Goal: Information Seeking & Learning: Learn about a topic

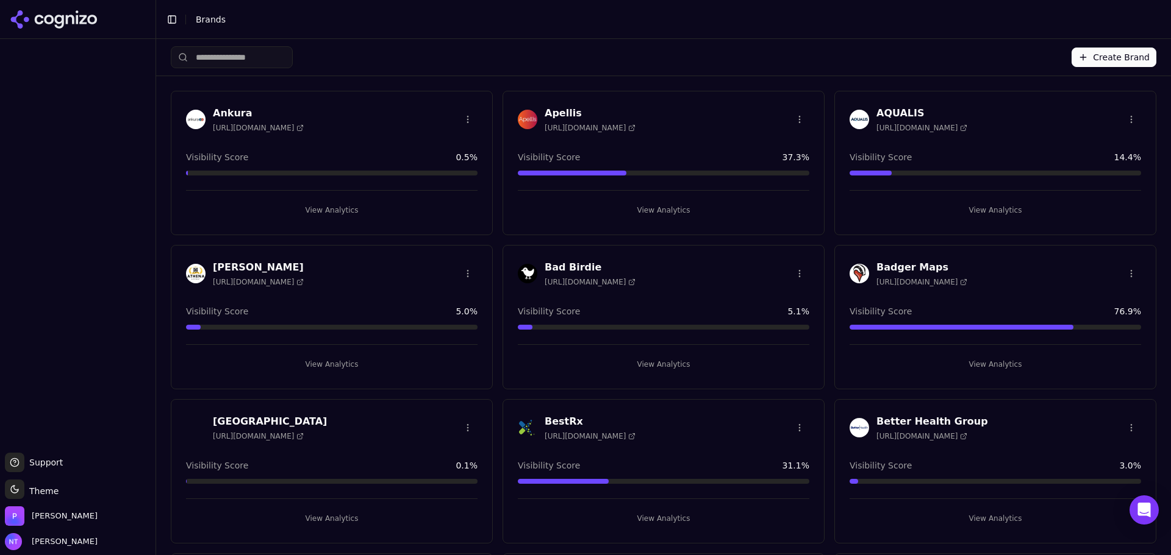
click at [552, 418] on h3 "BestRx" at bounding box center [589, 422] width 91 height 15
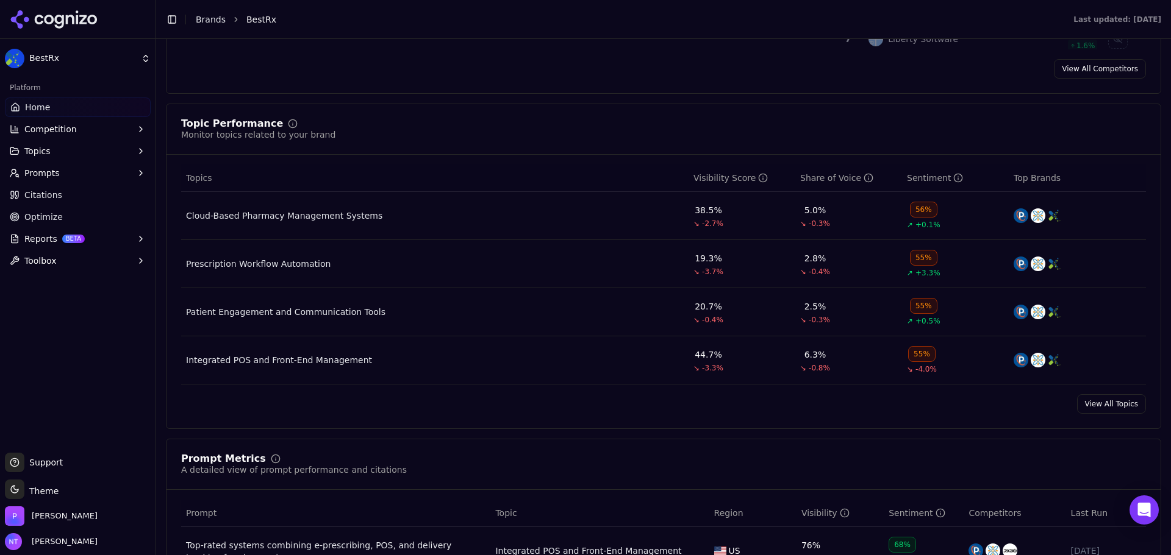
scroll to position [610, 0]
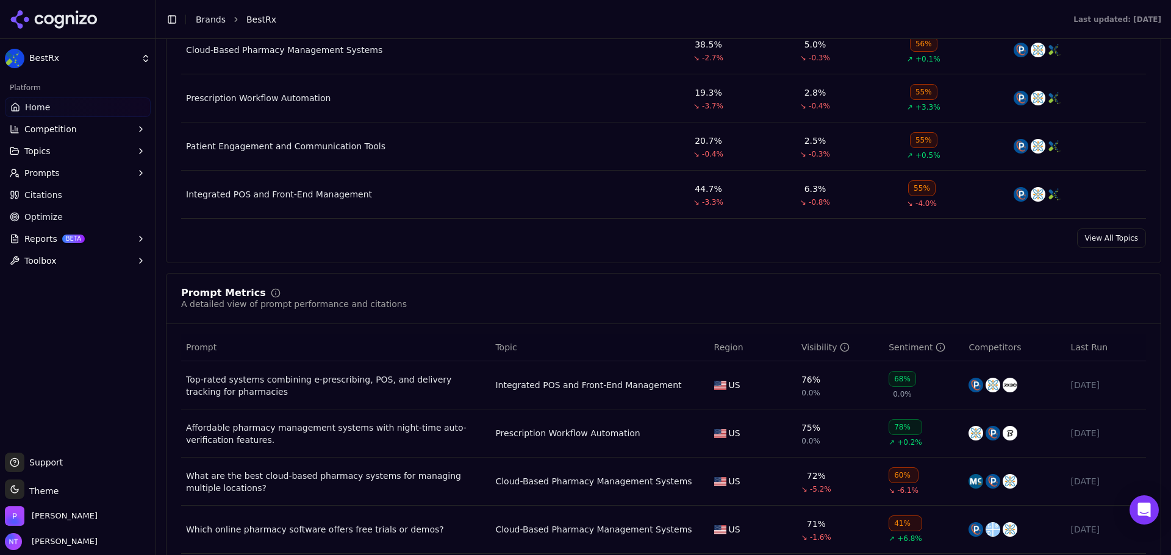
click at [408, 387] on div "Top-rated systems combining e-prescribing, POS, and delivery tracking for pharm…" at bounding box center [335, 386] width 299 height 24
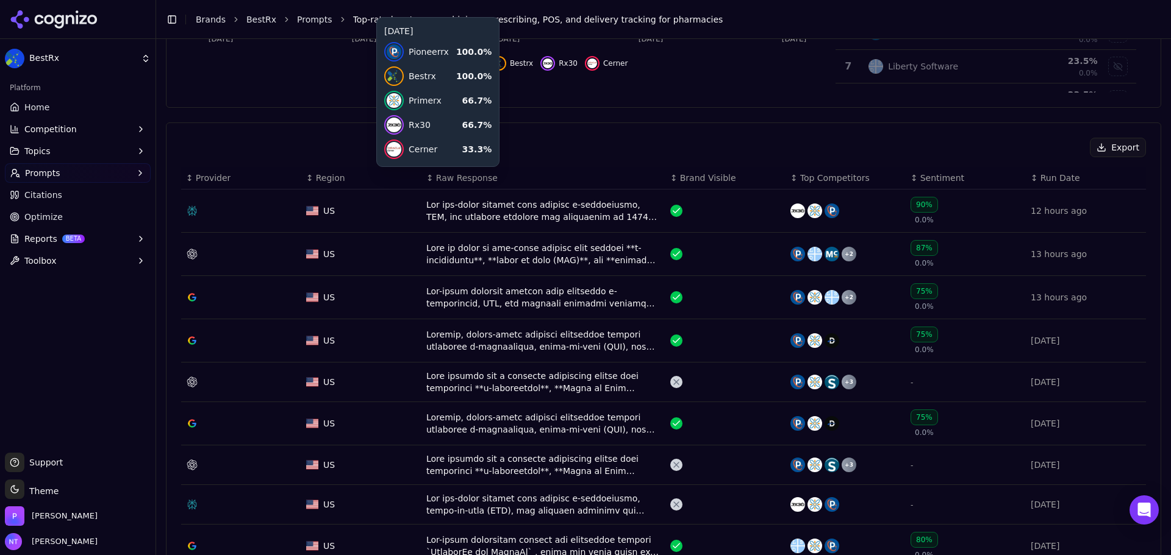
scroll to position [366, 0]
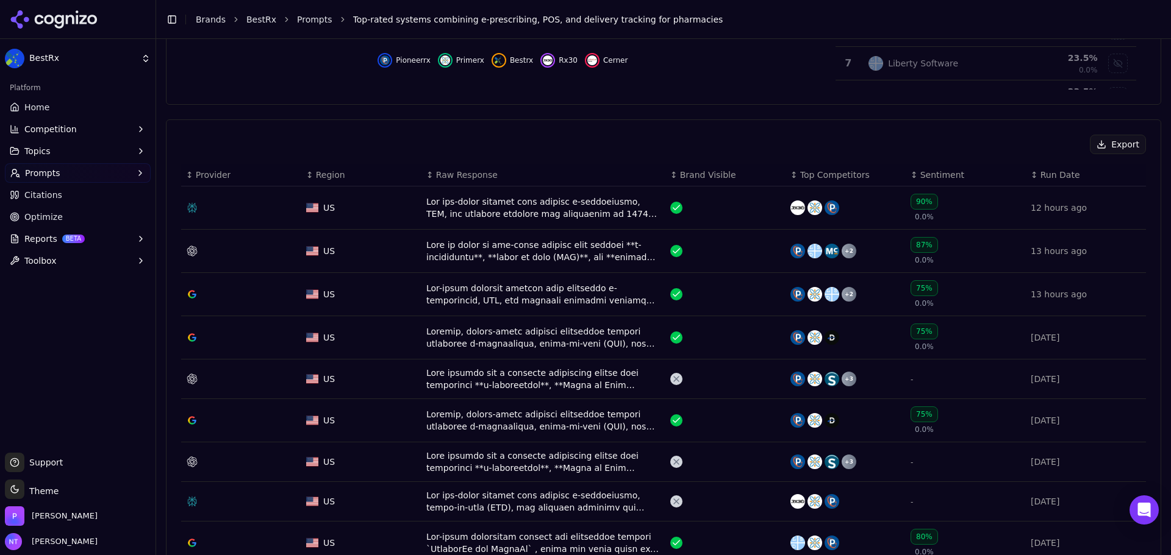
click at [530, 207] on div "Data table" at bounding box center [543, 208] width 234 height 24
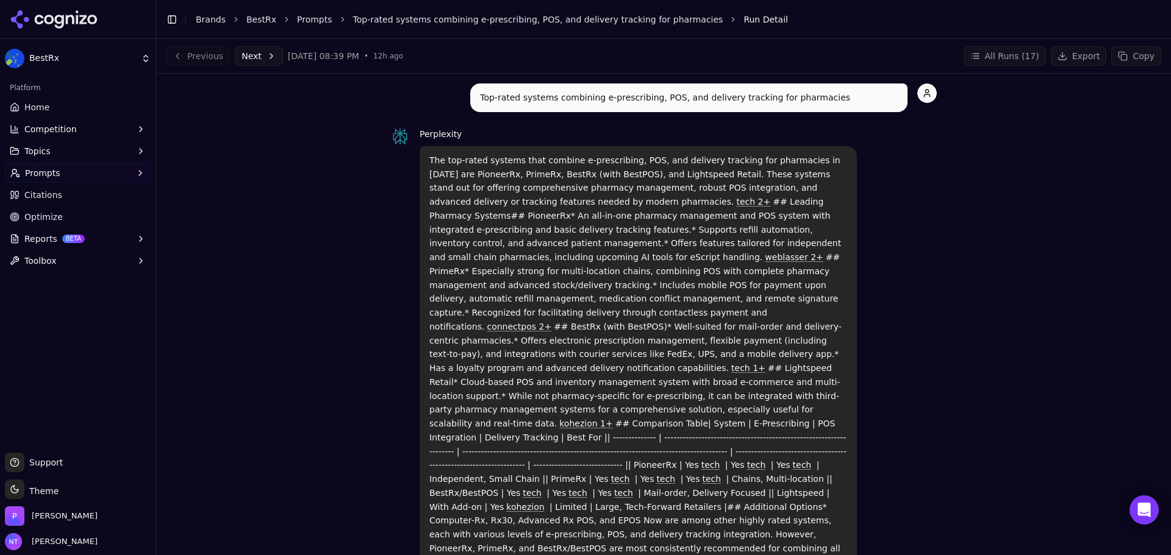
click at [676, 94] on p "Top-rated systems combining e-prescribing, POS, and delivery tracking for pharm…" at bounding box center [689, 98] width 418 height 14
click at [644, 230] on p "The top-rated systems that combine e-prescribing, POS, and delivery tracking fo…" at bounding box center [638, 376] width 418 height 444
click at [732, 210] on p "The top-rated systems that combine e-prescribing, POS, and delivery tracking fo…" at bounding box center [638, 376] width 418 height 444
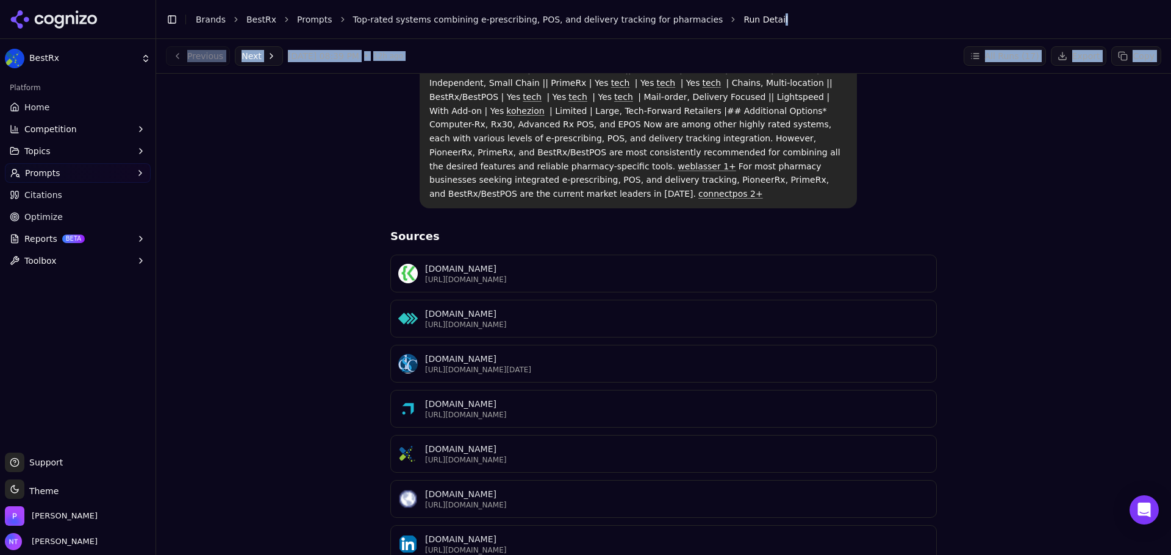
scroll to position [212, 0]
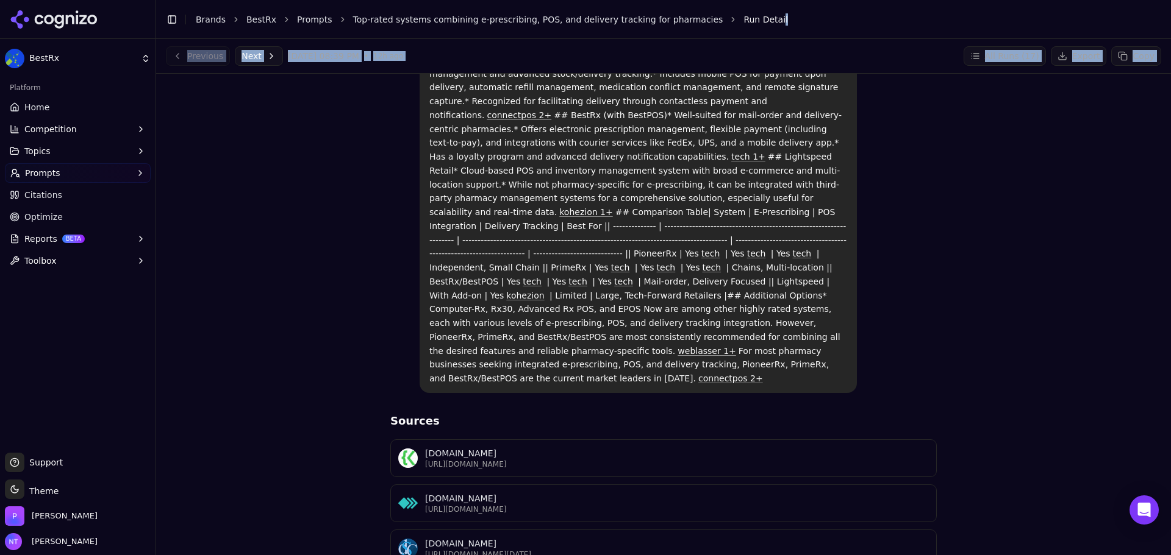
drag, startPoint x: 426, startPoint y: 162, endPoint x: 700, endPoint y: 336, distance: 324.8
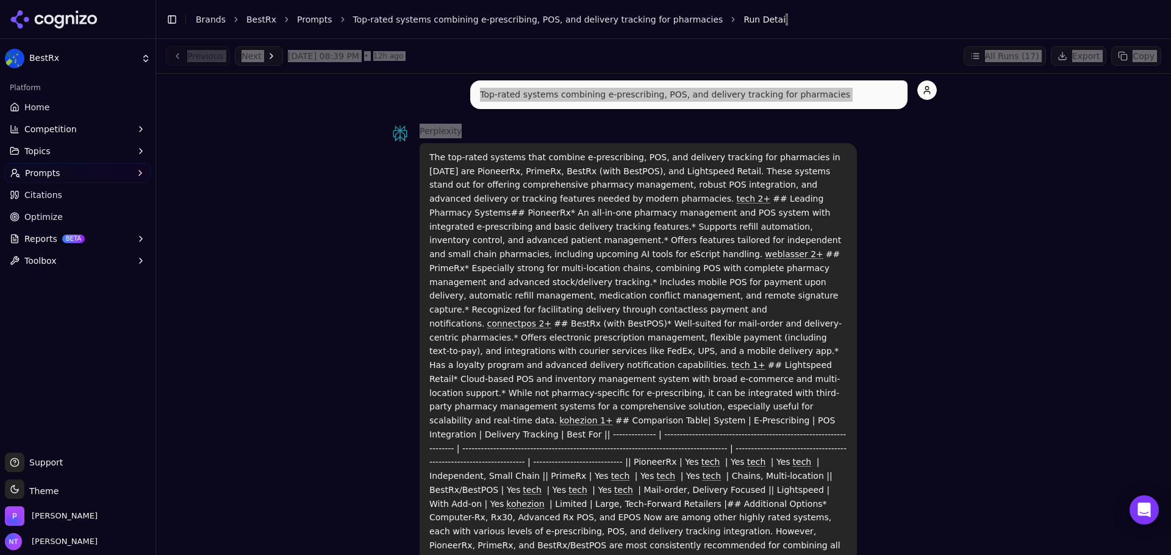
scroll to position [0, 0]
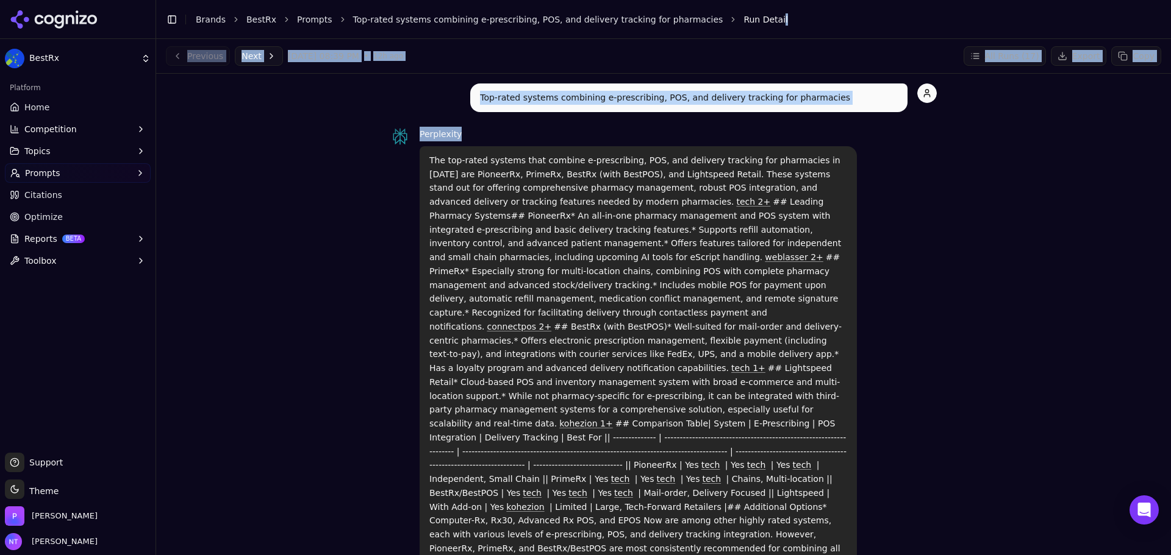
click at [640, 22] on link "Top-rated systems combining e-prescribing, POS, and delivery tracking for pharm…" at bounding box center [538, 19] width 370 height 12
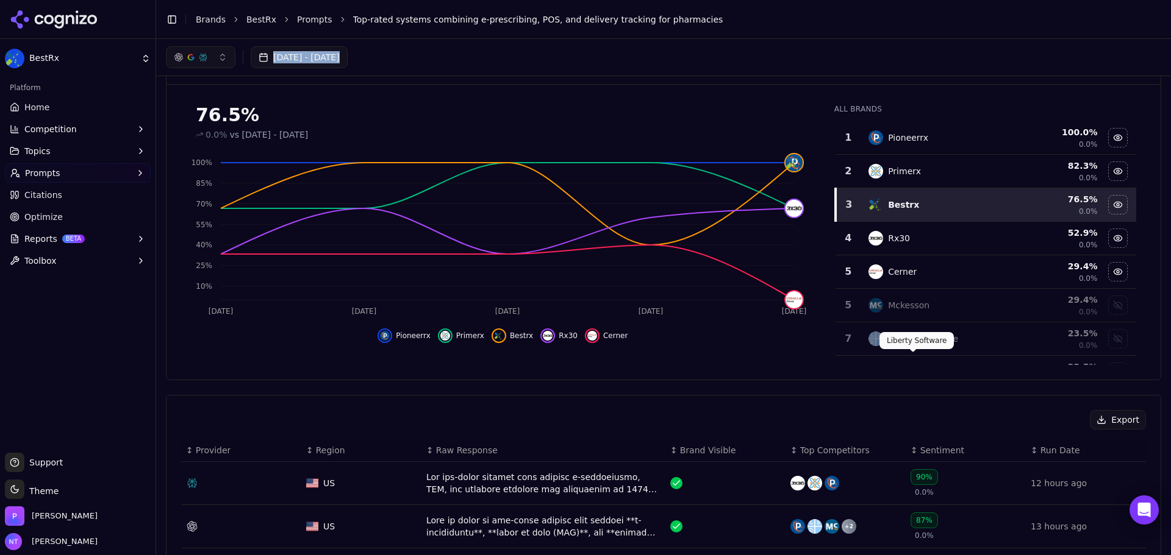
scroll to position [61, 0]
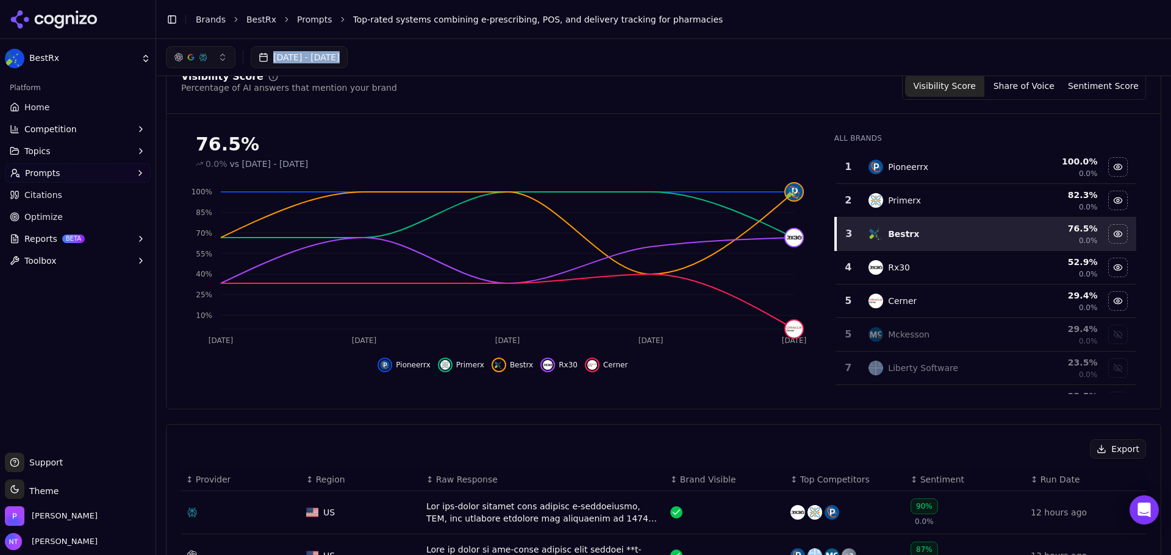
click at [219, 54] on button "button" at bounding box center [201, 57] width 70 height 22
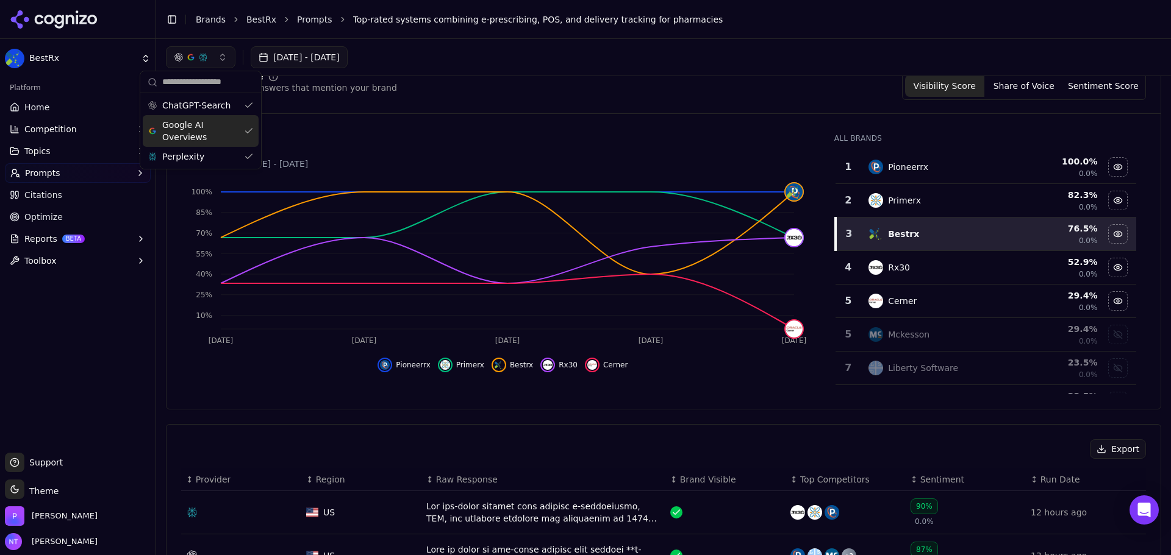
click at [201, 129] on span "Google AI Overviews" at bounding box center [200, 131] width 77 height 24
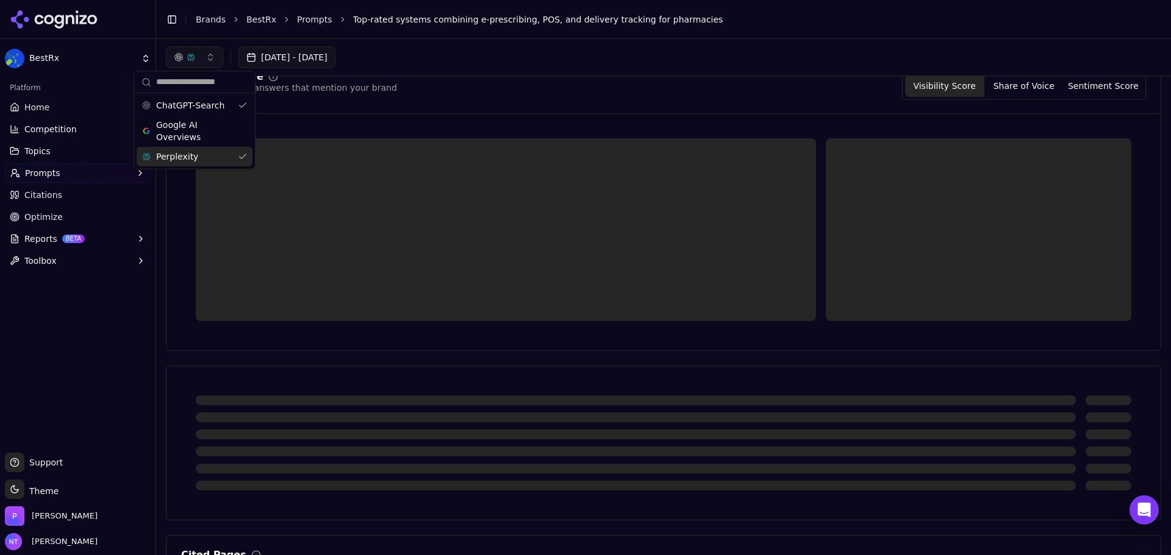
click at [204, 152] on div "Perplexity" at bounding box center [195, 157] width 116 height 20
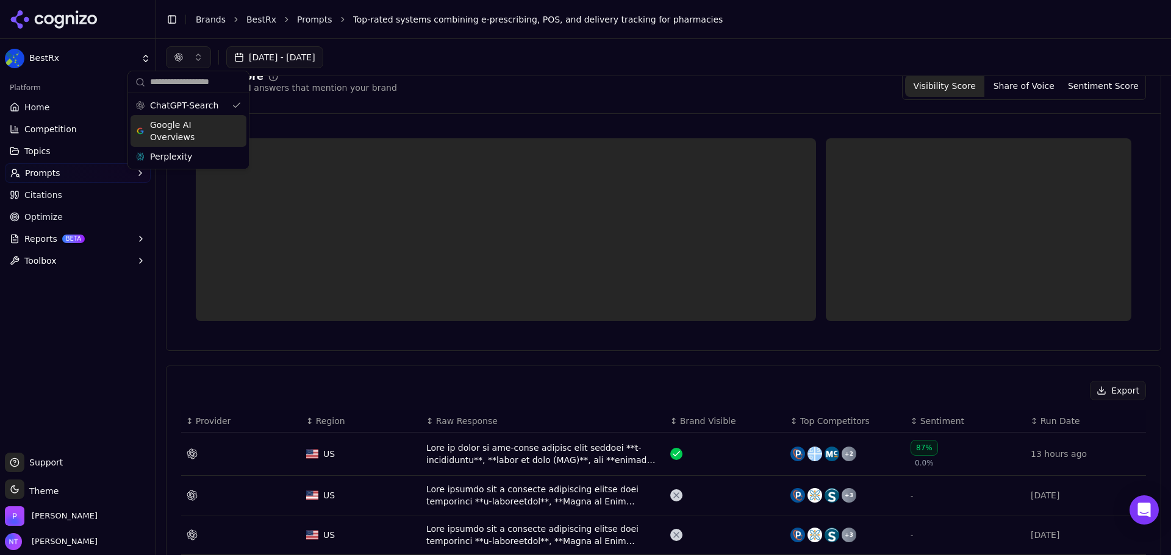
click at [515, 65] on div "[DATE] - [DATE]" at bounding box center [663, 57] width 995 height 22
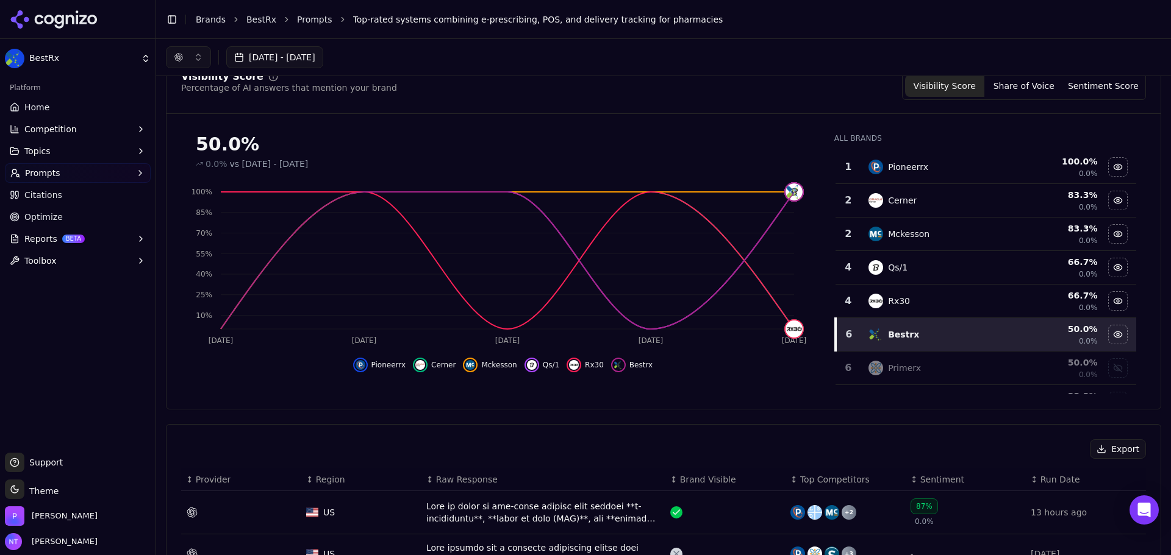
click at [581, 498] on td "Data table" at bounding box center [543, 512] width 244 height 43
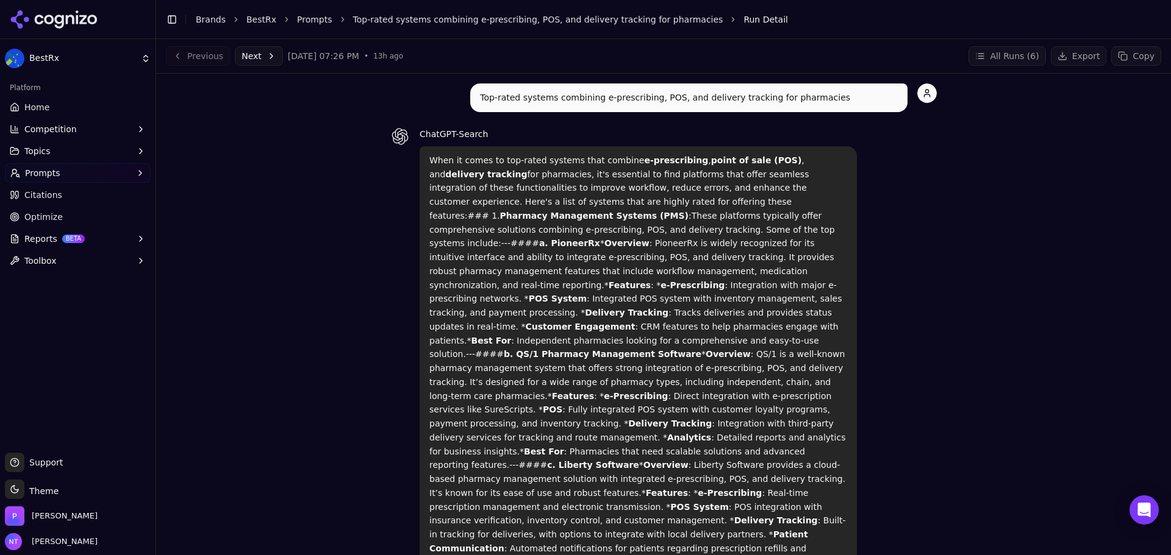
click at [668, 308] on strong "Delivery Tracking" at bounding box center [627, 313] width 84 height 10
click at [646, 211] on strong "Pharmacy Management Systems (PMS)" at bounding box center [594, 216] width 188 height 10
drag, startPoint x: 831, startPoint y: 99, endPoint x: 457, endPoint y: 99, distance: 373.7
click at [457, 99] on div "Top-rated systems combining e-prescribing, POS, and delivery tracking for pharm…" at bounding box center [663, 98] width 546 height 29
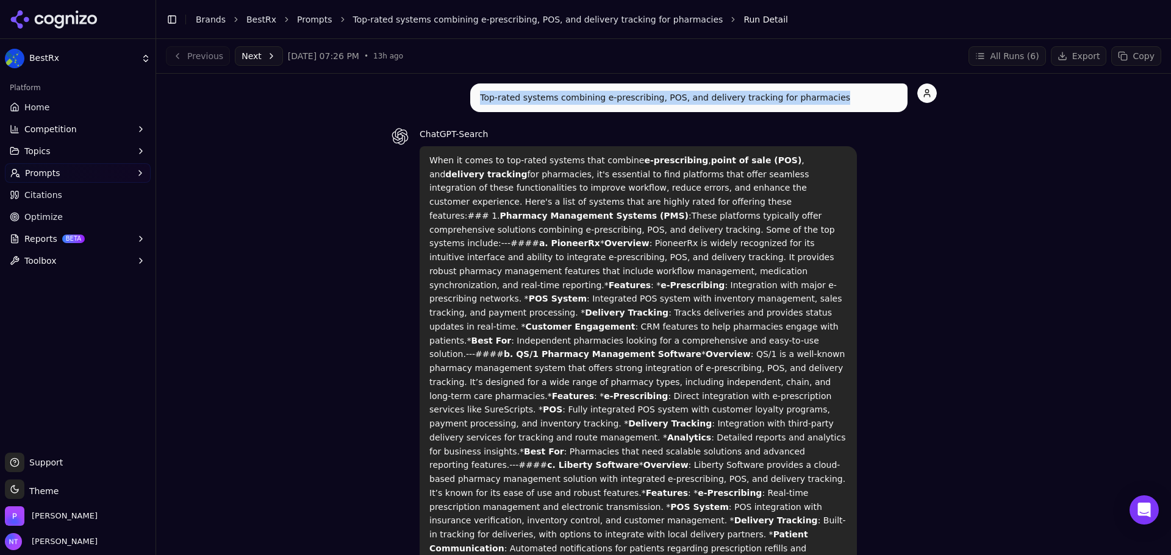
copy p "Top-rated systems combining e-prescribing, POS, and delivery tracking for pharm…"
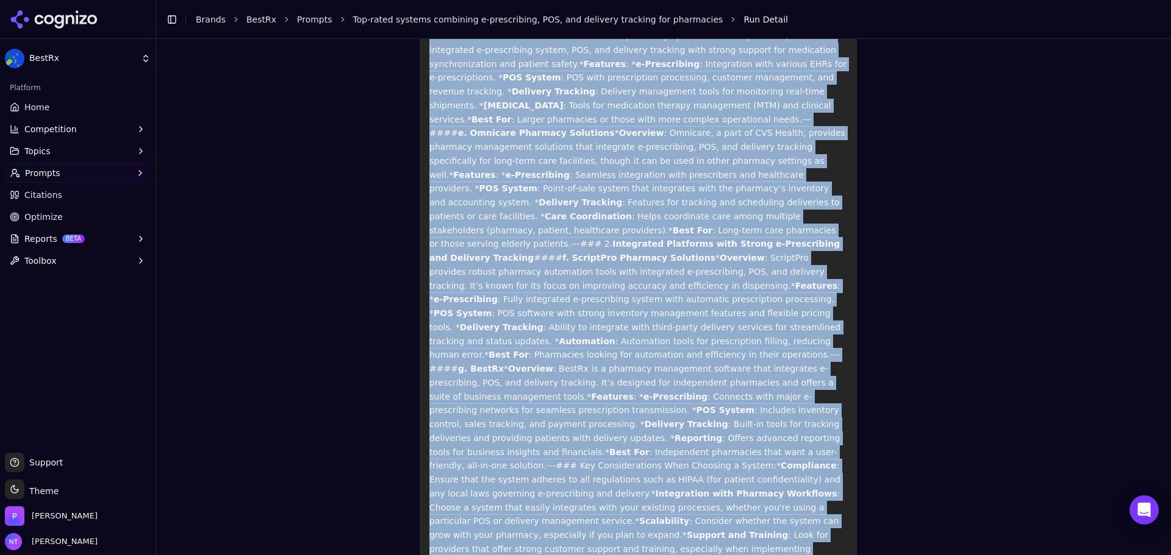
scroll to position [562, 0]
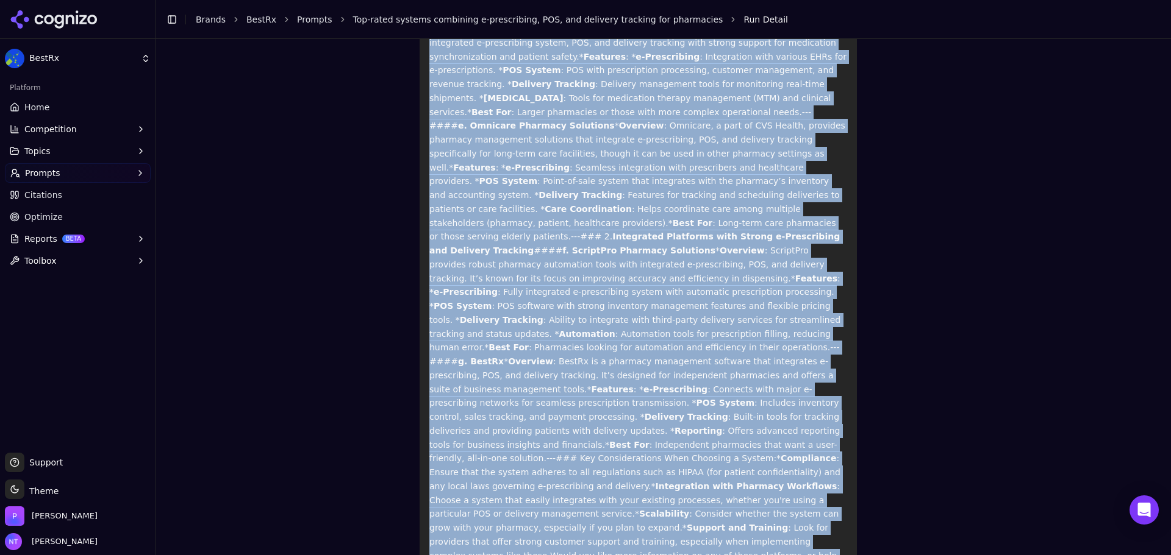
drag, startPoint x: 421, startPoint y: 151, endPoint x: 784, endPoint y: 444, distance: 466.1
click at [784, 444] on div "When it comes to top-rated systems that combine e-prescribing , point of sale (…" at bounding box center [637, 84] width 437 height 999
